Goal: Information Seeking & Learning: Learn about a topic

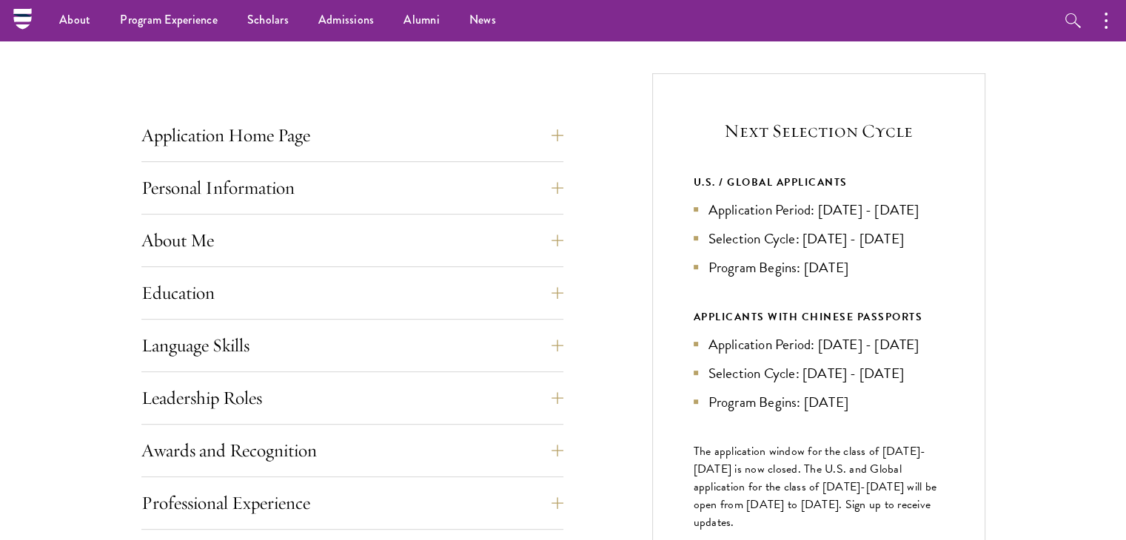
scroll to position [526, 0]
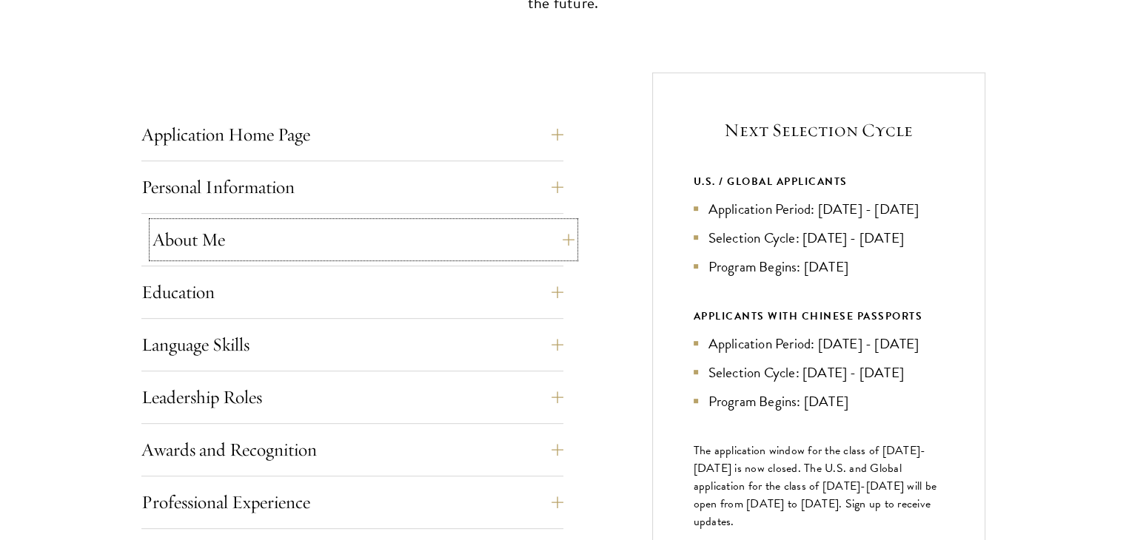
click at [309, 240] on button "About Me" at bounding box center [363, 240] width 422 height 36
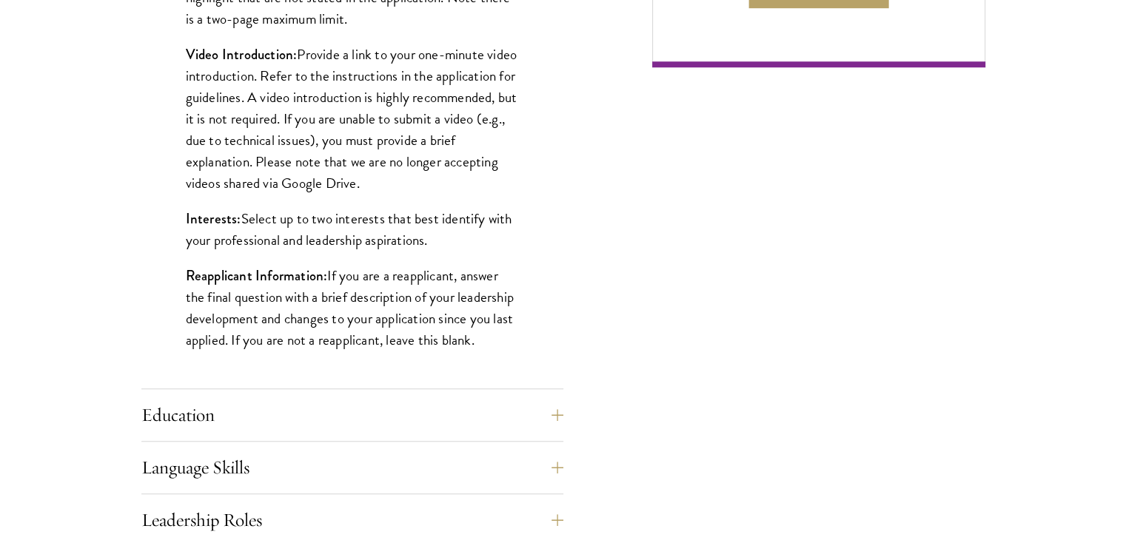
scroll to position [1288, 0]
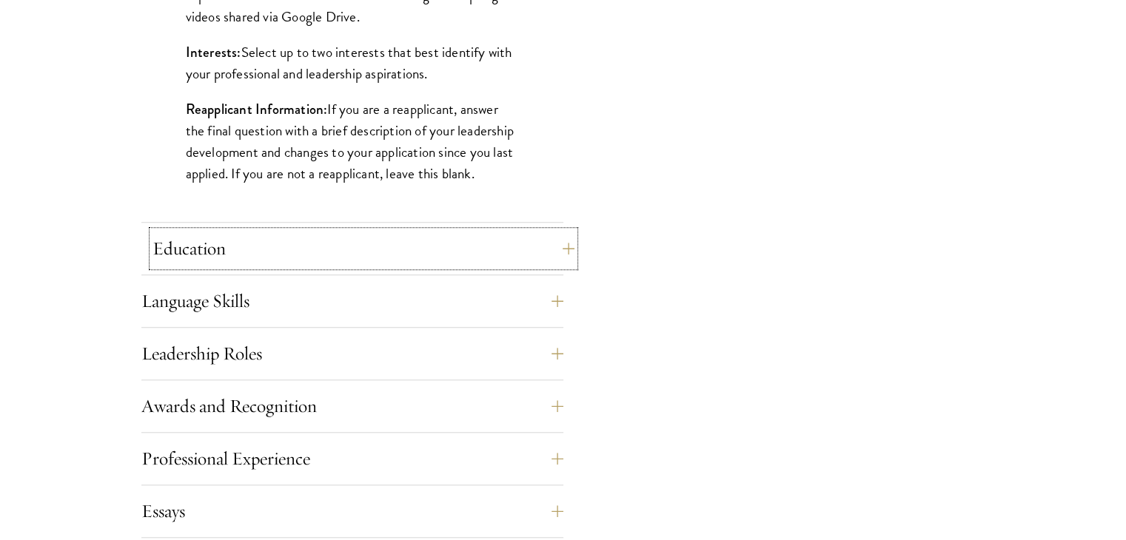
click at [233, 246] on button "Education" at bounding box center [363, 249] width 422 height 36
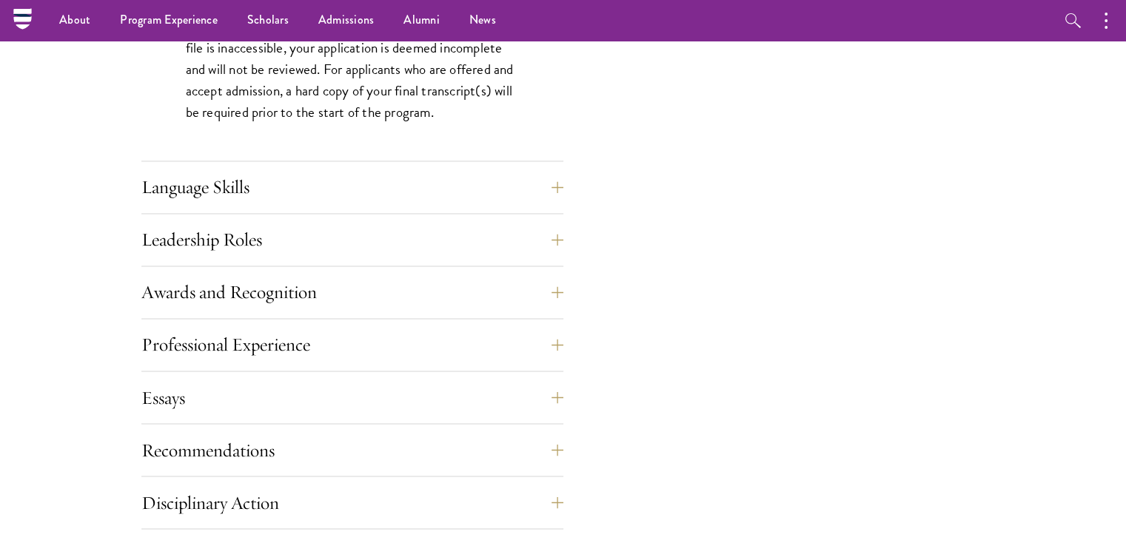
scroll to position [2505, 0]
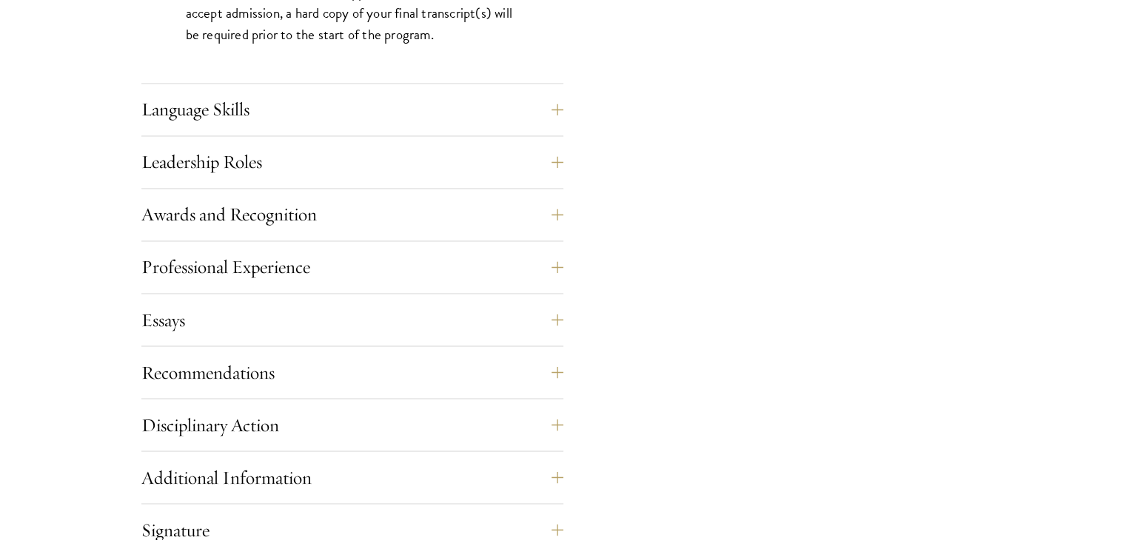
click at [246, 130] on div "Language Skills List up to three additional languages and indicate your level o…" at bounding box center [352, 114] width 422 height 44
click at [246, 119] on button "Language Skills" at bounding box center [363, 110] width 422 height 36
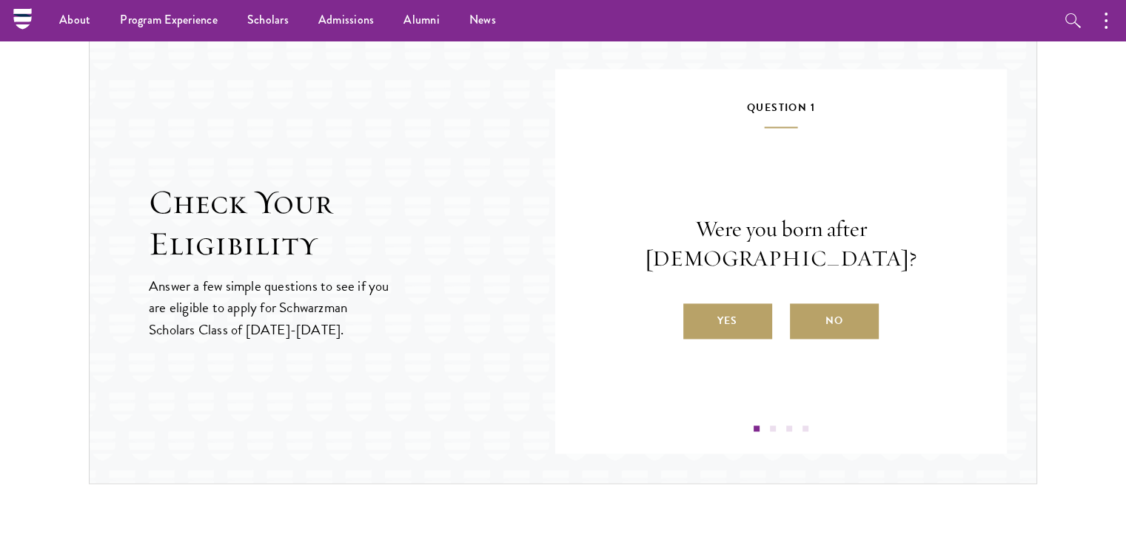
scroll to position [2253, 0]
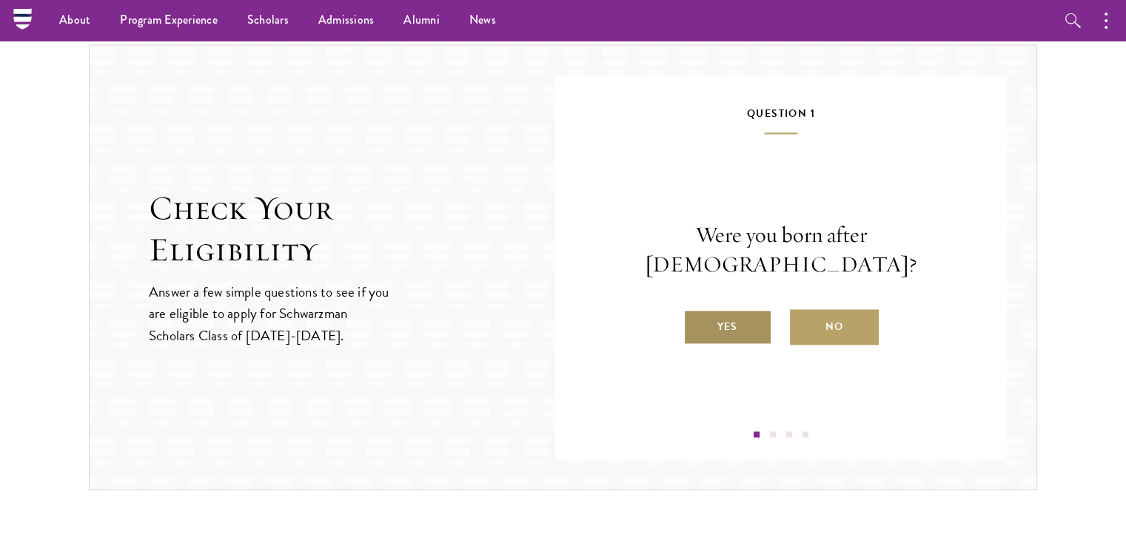
click at [730, 318] on label "Yes" at bounding box center [727, 327] width 89 height 36
click at [696, 318] on input "Yes" at bounding box center [689, 317] width 13 height 13
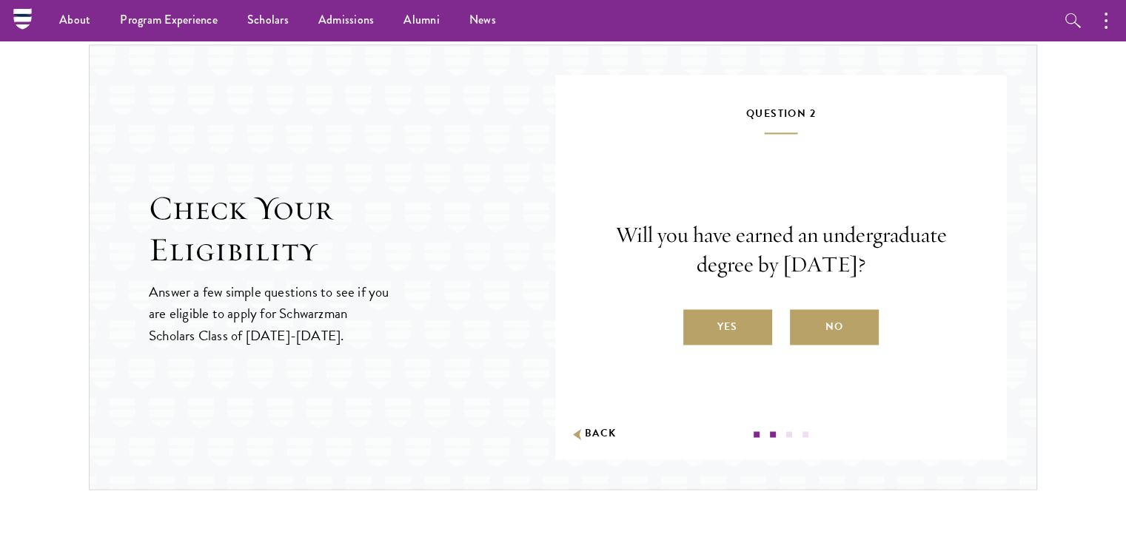
click at [730, 318] on label "Yes" at bounding box center [727, 327] width 89 height 36
click at [696, 318] on input "Yes" at bounding box center [689, 317] width 13 height 13
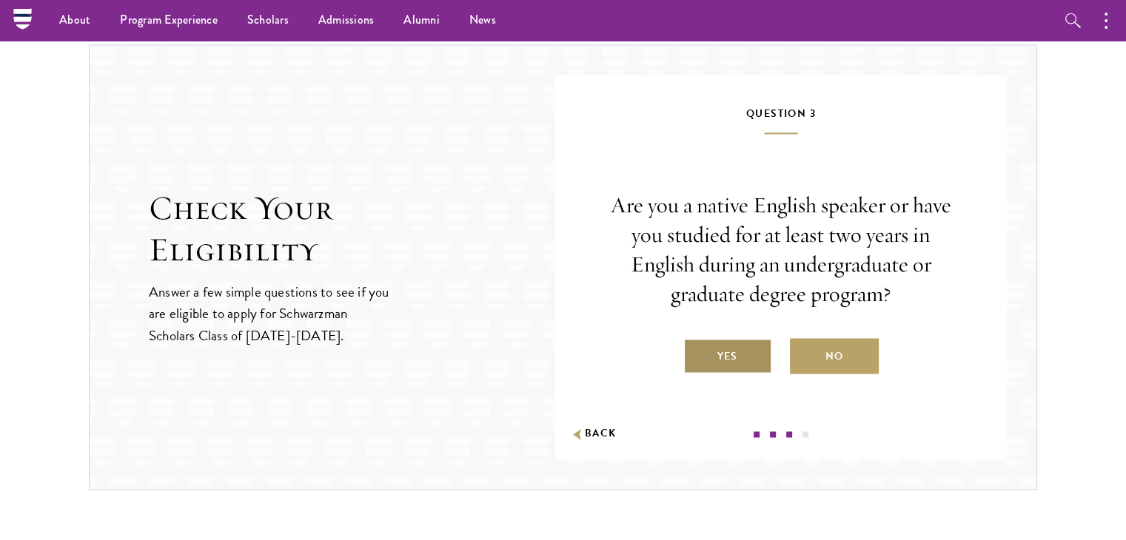
click at [722, 360] on label "Yes" at bounding box center [727, 356] width 89 height 36
click at [696, 354] on input "Yes" at bounding box center [689, 346] width 13 height 13
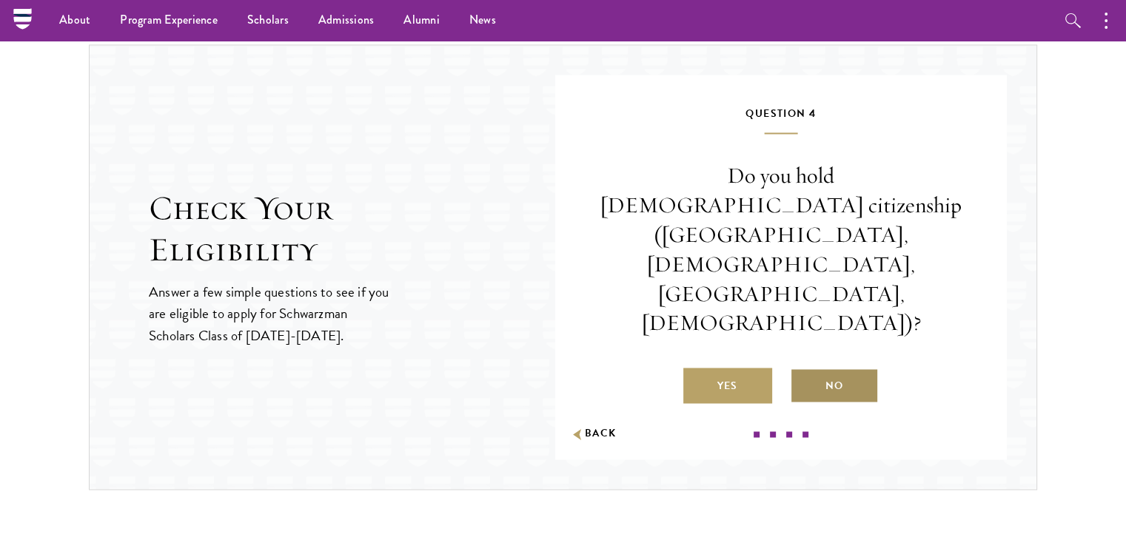
click at [849, 368] on label "No" at bounding box center [834, 386] width 89 height 36
click at [803, 370] on input "No" at bounding box center [796, 376] width 13 height 13
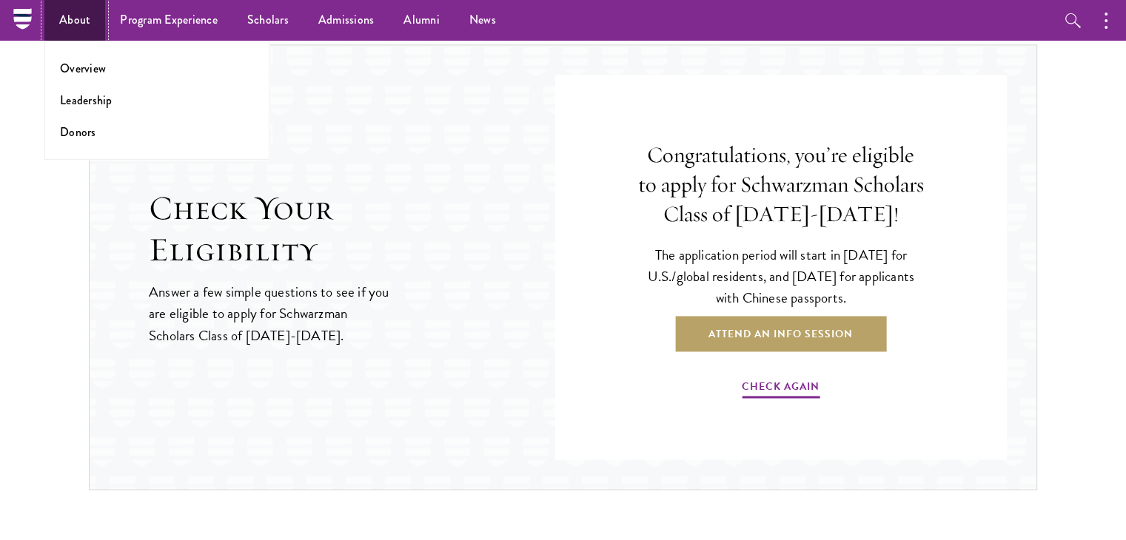
click at [73, 17] on link "About" at bounding box center [74, 20] width 61 height 41
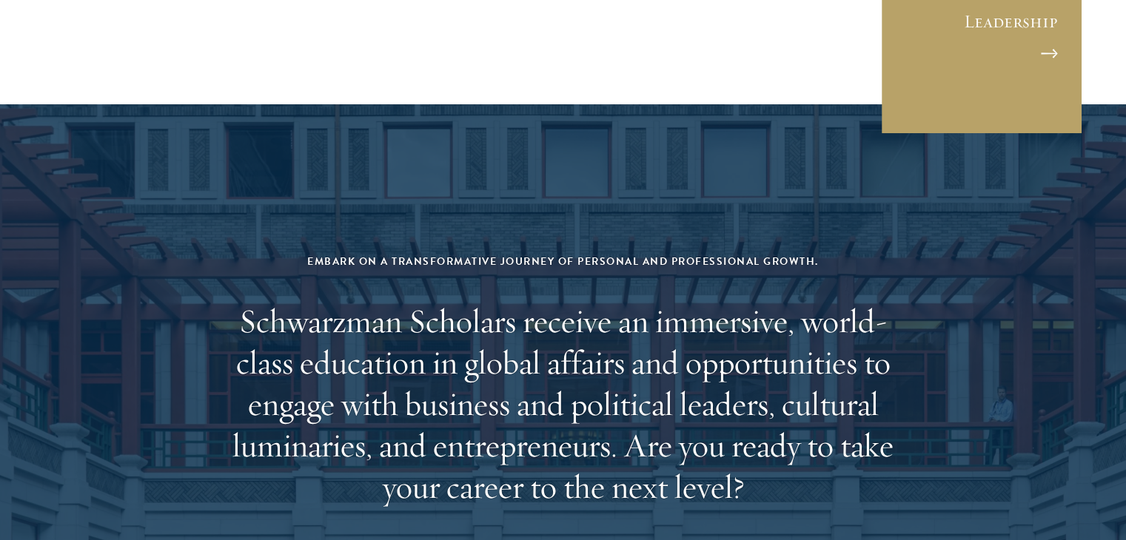
scroll to position [5923, 0]
